Goal: Ask a question

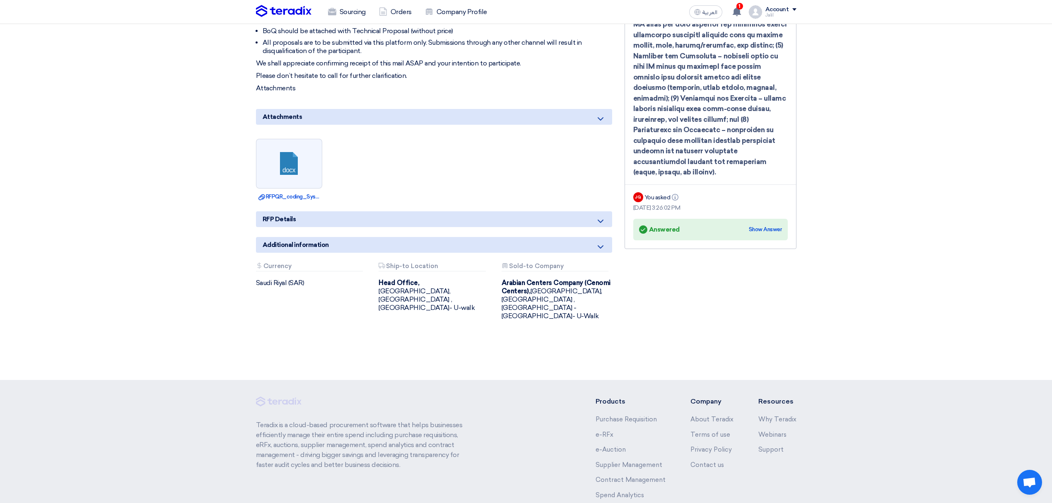
scroll to position [441, 0]
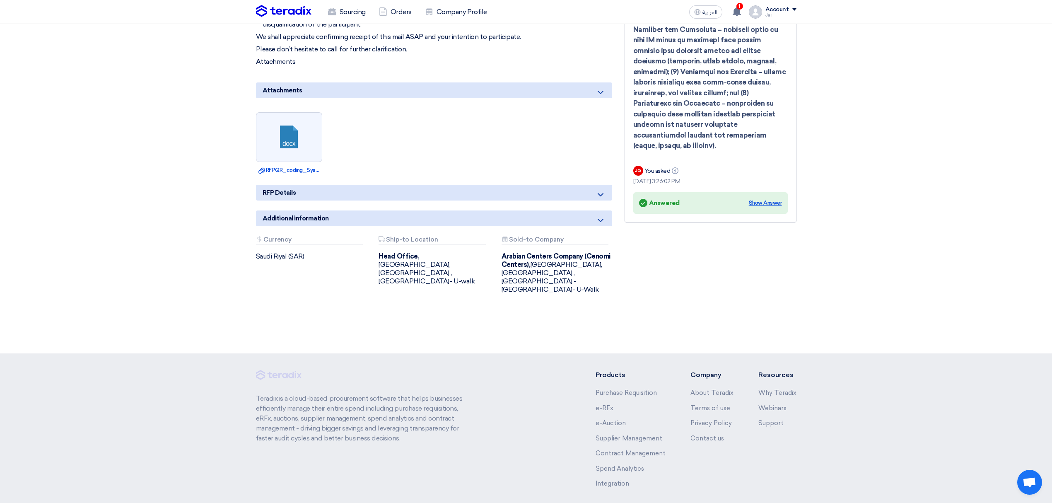
click at [761, 199] on div "Show Answer" at bounding box center [765, 203] width 33 height 8
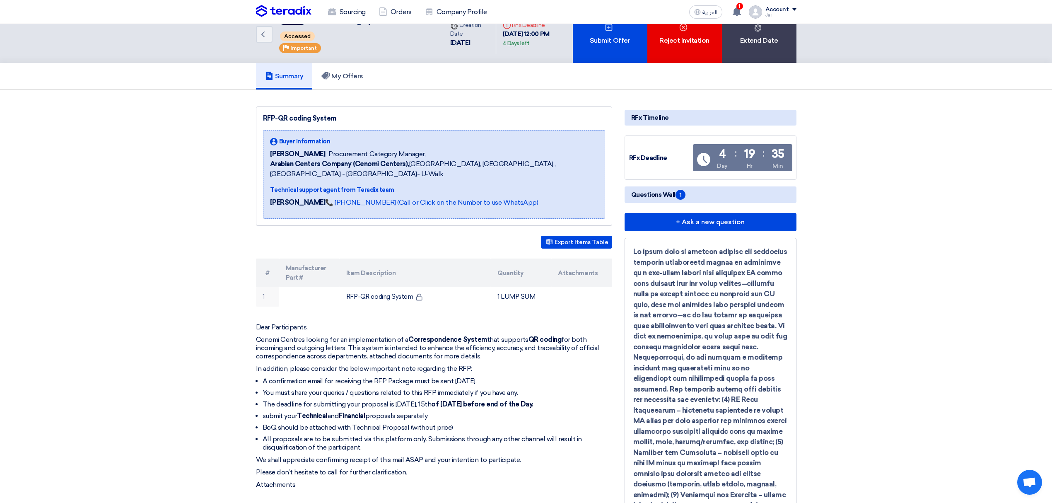
scroll to position [0, 0]
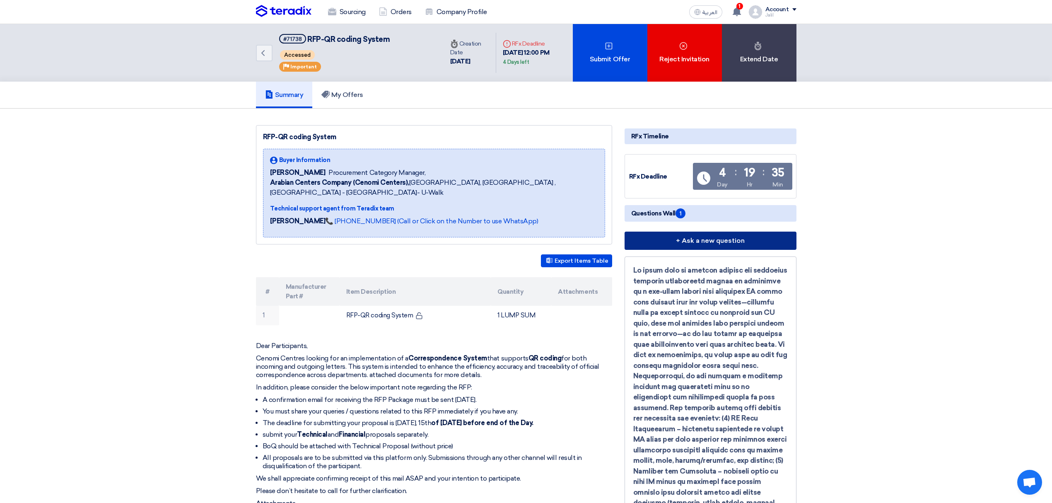
click at [697, 242] on button "+ Ask a new question" at bounding box center [710, 240] width 172 height 18
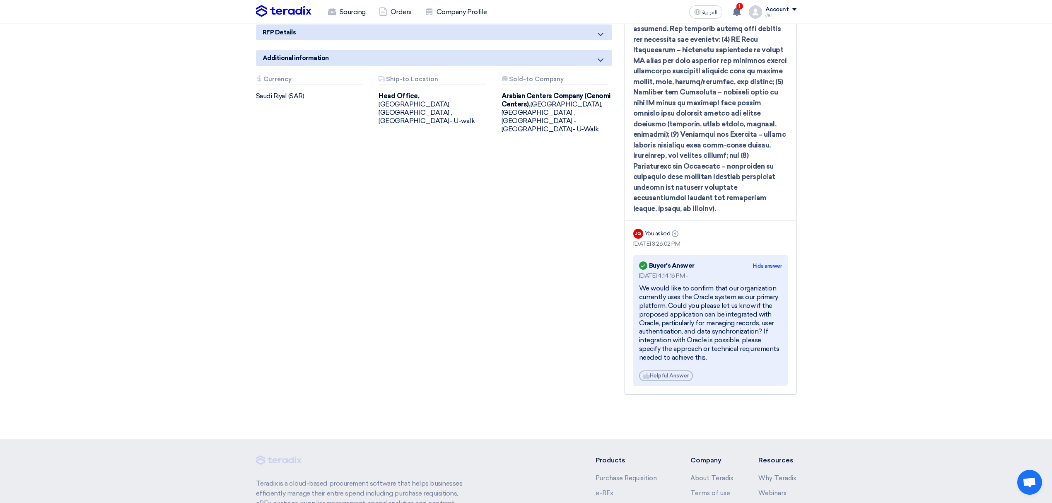
scroll to position [607, 0]
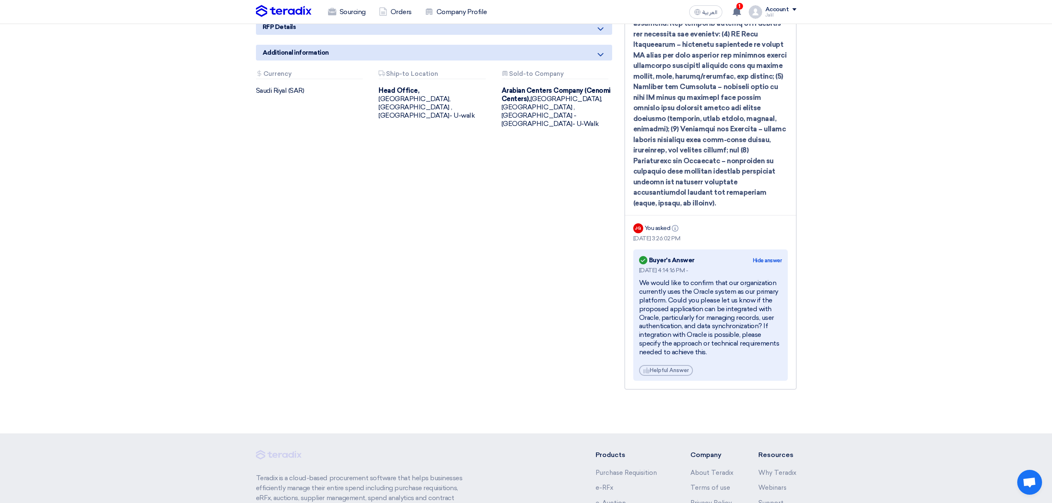
drag, startPoint x: 639, startPoint y: 270, endPoint x: 716, endPoint y: 339, distance: 103.2
click at [716, 339] on div "We would like to confirm that our organization currently uses the Oracle system…" at bounding box center [710, 317] width 143 height 77
copy div "We would like to confirm that our organization currently uses the Oracle system…"
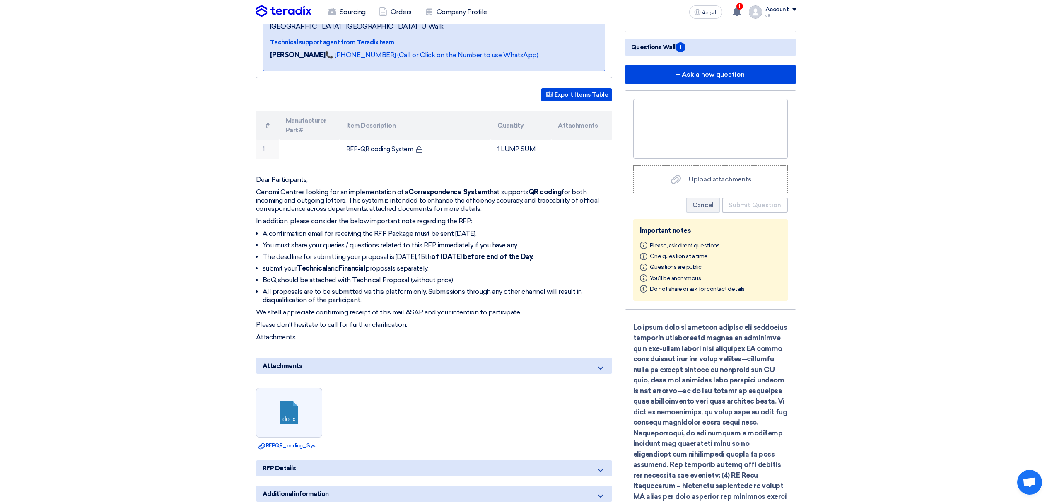
scroll to position [166, 0]
click at [699, 132] on div at bounding box center [710, 129] width 154 height 60
paste div
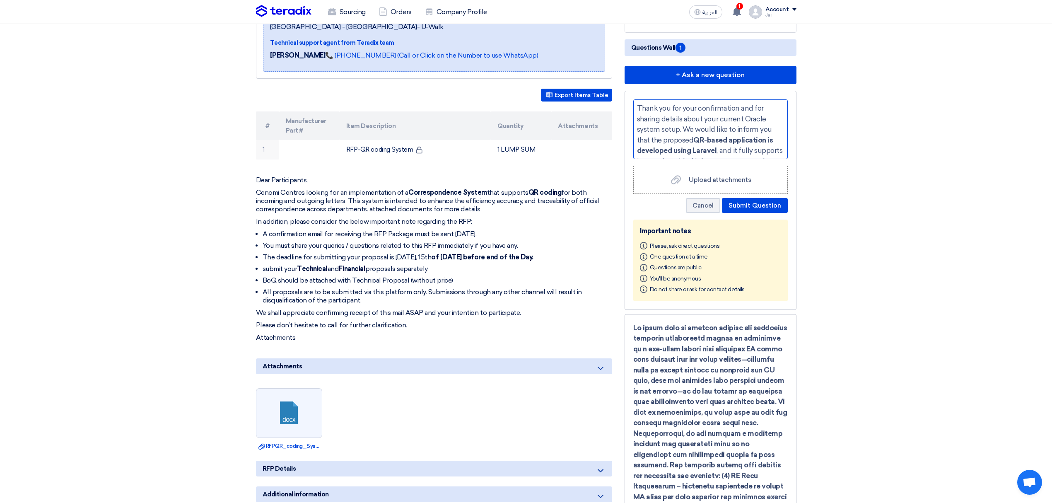
scroll to position [159, 0]
click at [690, 148] on div "Thank you for your confirmation and for sharing details about your current Orac…" at bounding box center [710, 129] width 154 height 60
click at [744, 204] on button "Submit Question" at bounding box center [755, 205] width 66 height 15
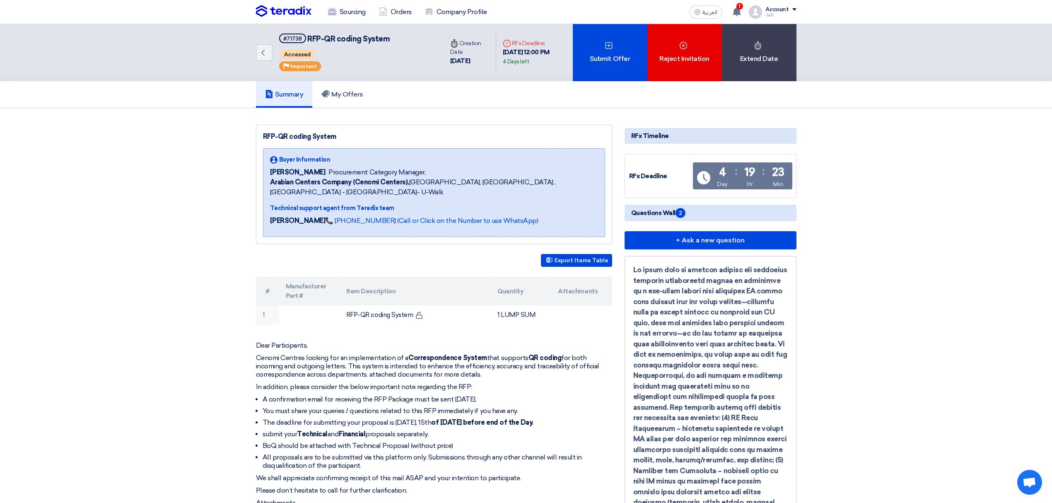
scroll to position [0, 0]
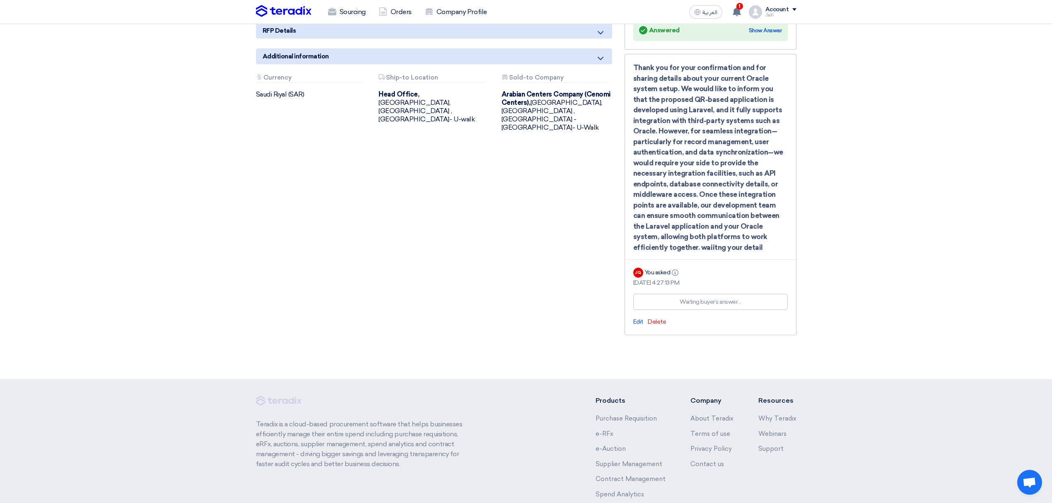
scroll to position [666, 0]
